Goal: Transaction & Acquisition: Purchase product/service

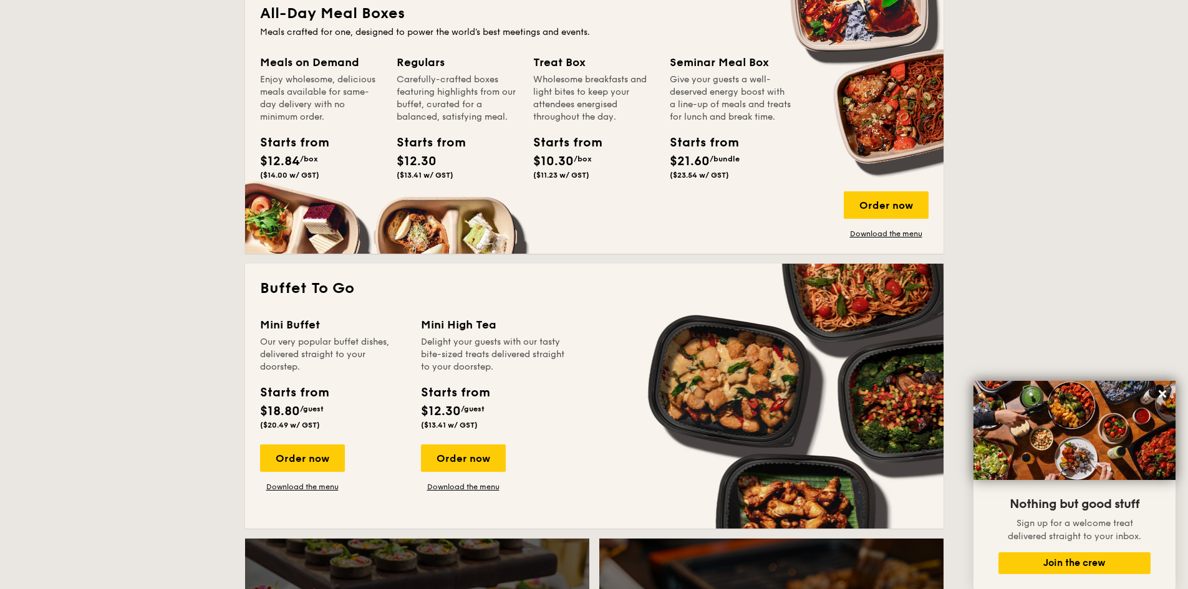
scroll to position [374, 0]
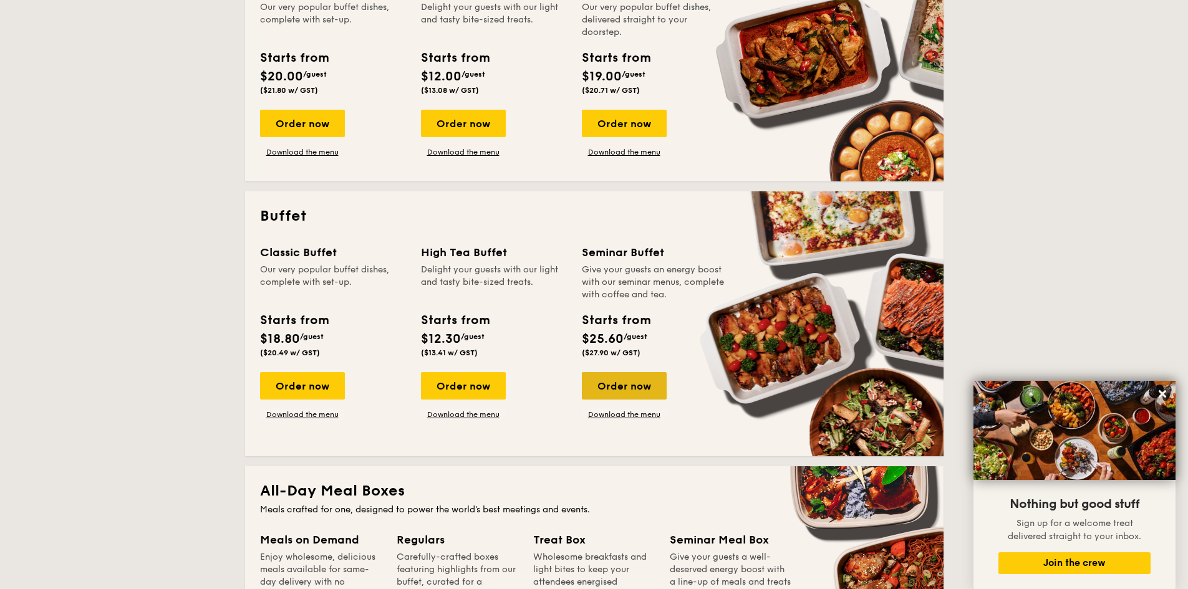
click at [621, 390] on div "Order now" at bounding box center [624, 385] width 85 height 27
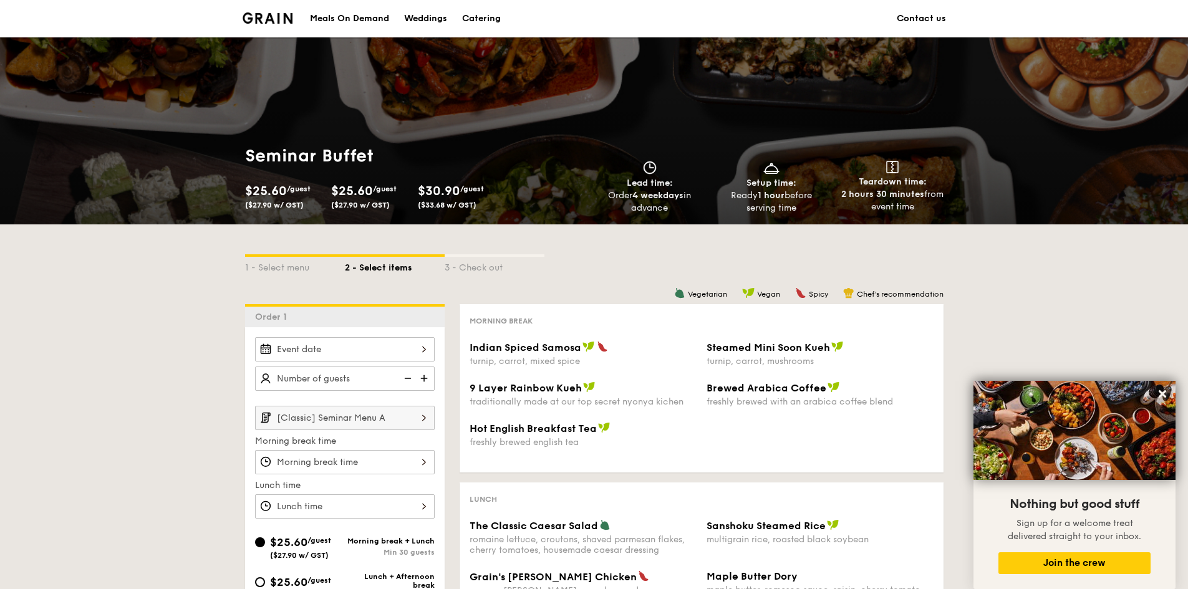
scroll to position [187, 0]
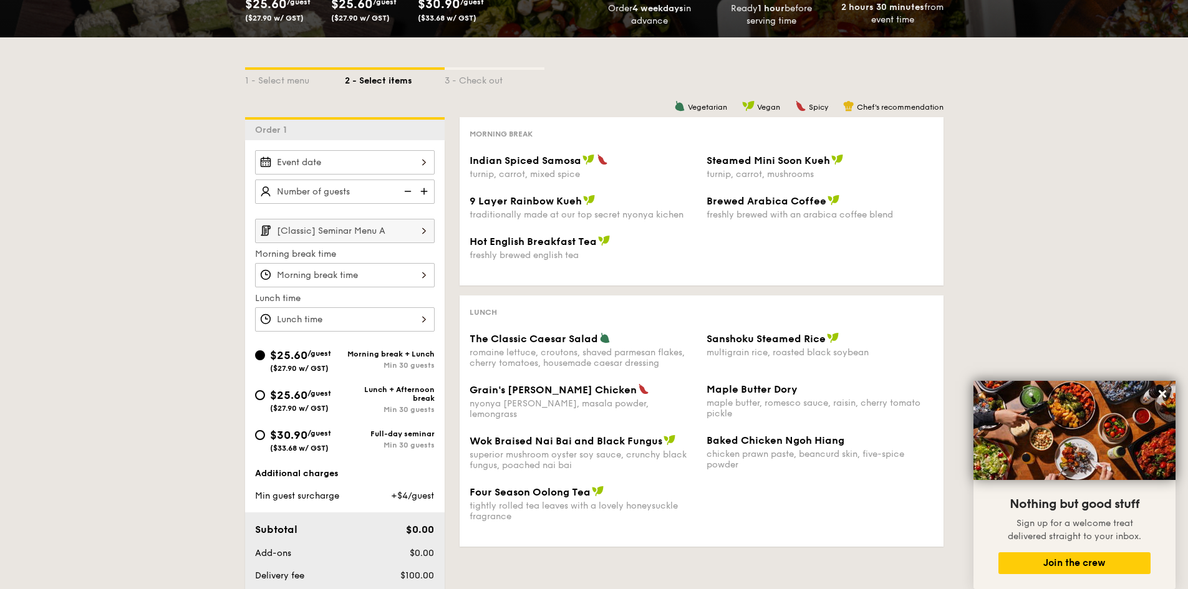
click at [259, 442] on div "$30.90 /guest ($33.68 w/ GST)" at bounding box center [300, 440] width 90 height 26
click at [259, 440] on input "$30.90 /guest ($33.68 w/ GST) Full-day seminar Min 30 guests" at bounding box center [260, 435] width 10 height 10
radio input "true"
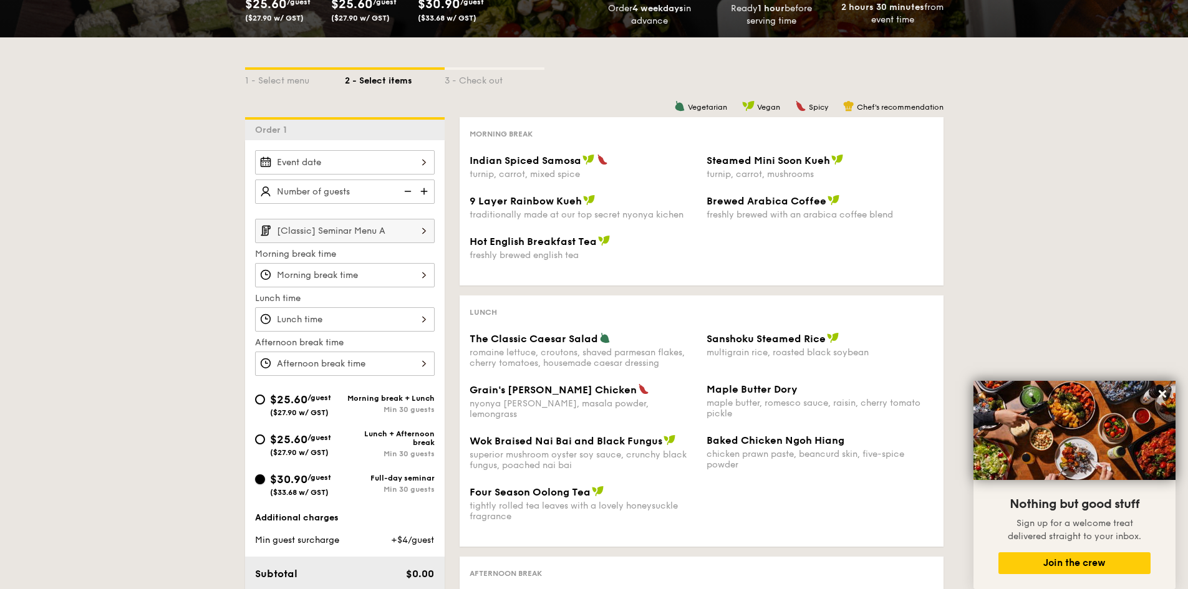
scroll to position [374, 0]
